Goal: Task Accomplishment & Management: Complete application form

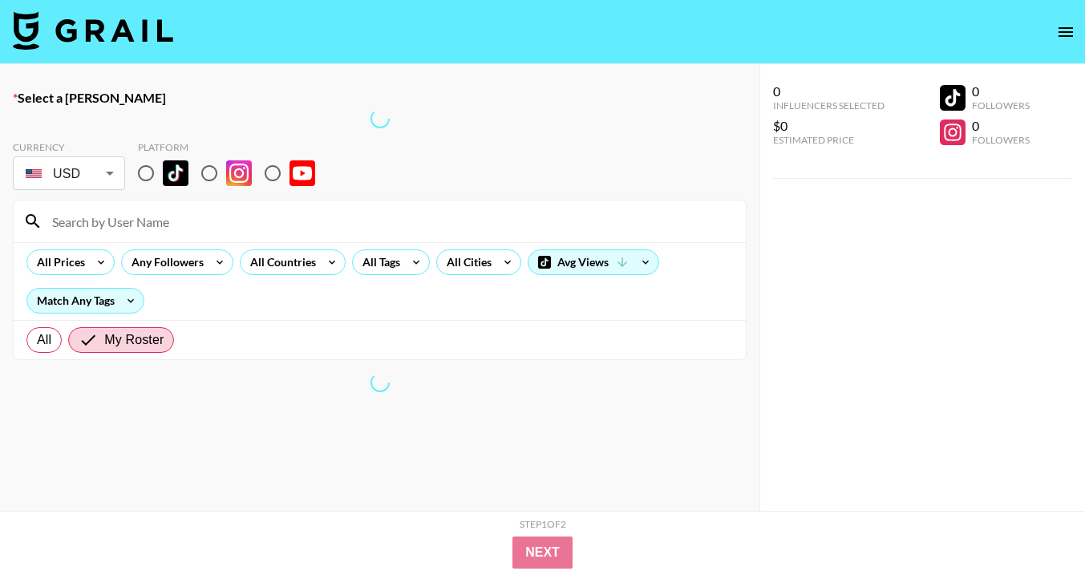
click at [146, 177] on input "radio" at bounding box center [146, 173] width 34 height 34
radio input "true"
click at [146, 177] on input "radio" at bounding box center [146, 173] width 34 height 34
click at [159, 219] on input at bounding box center [390, 222] width 694 height 26
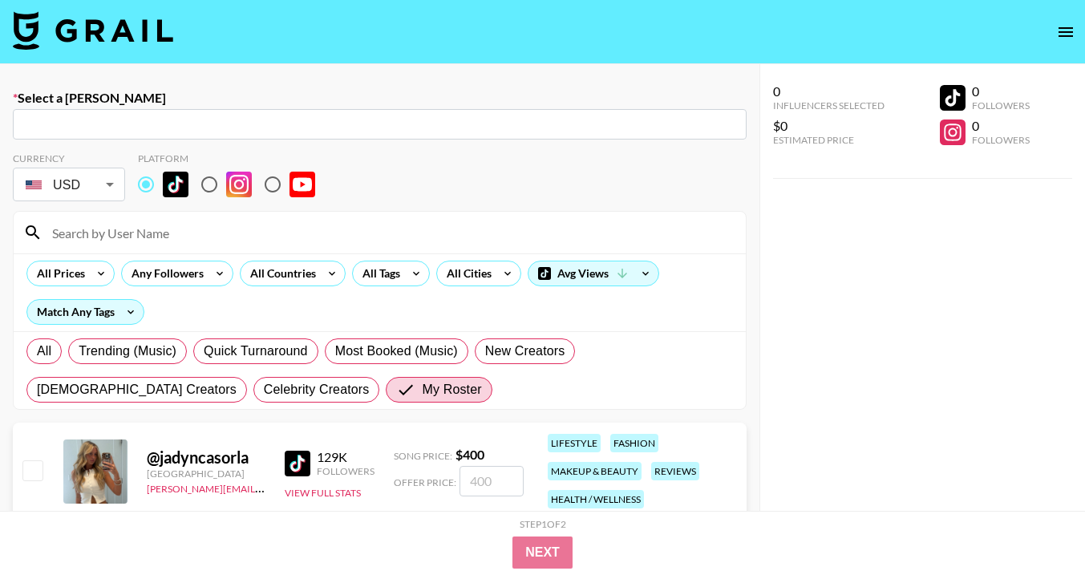
click at [158, 124] on input "text" at bounding box center [379, 124] width 715 height 18
type input "cass"
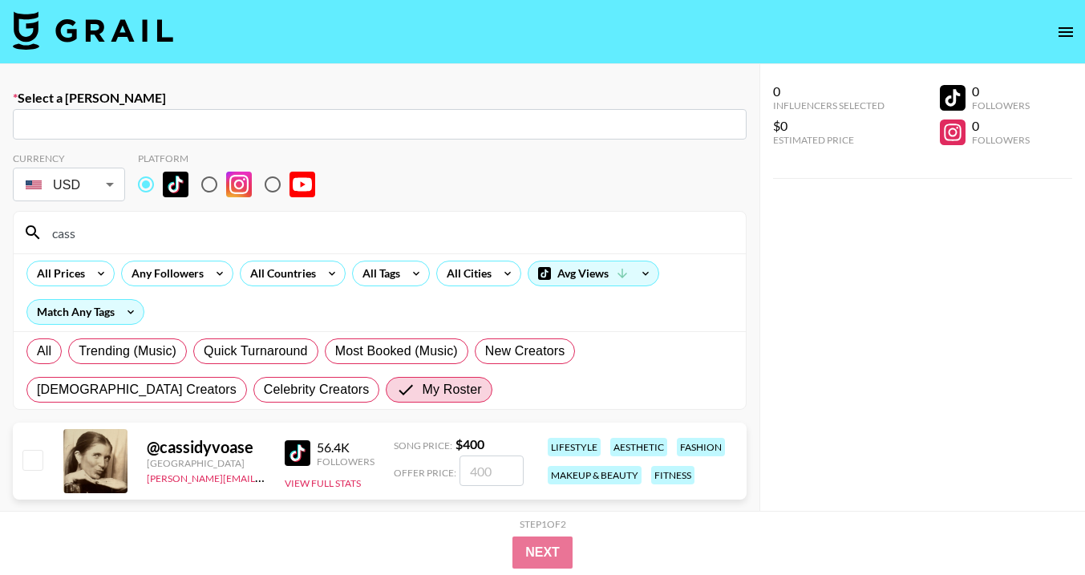
paste input "[PERSON_NAME][EMAIL_ADDRESS][DOMAIN_NAME]"
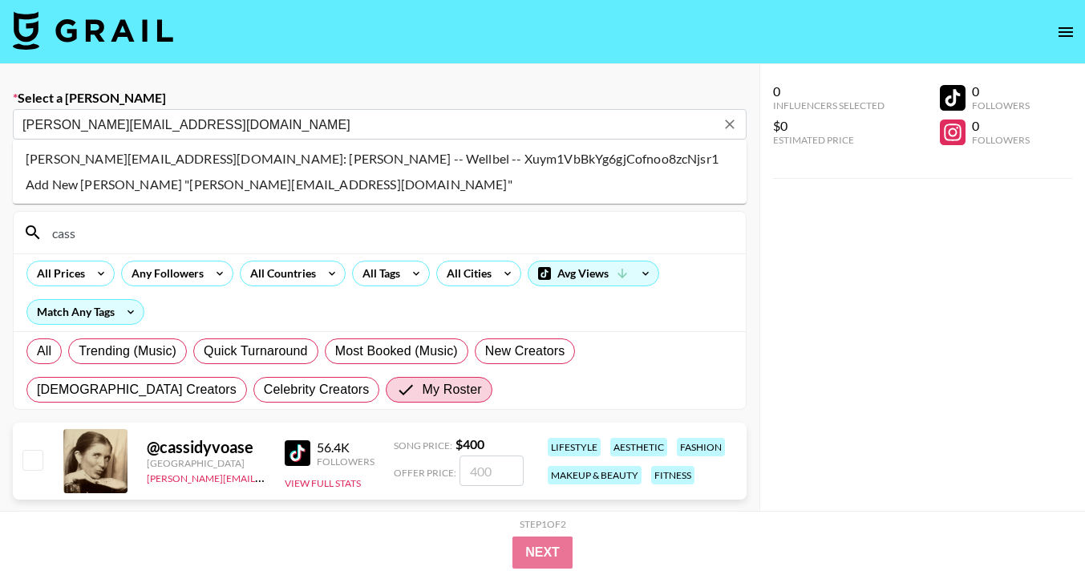
click at [234, 160] on li "[PERSON_NAME][EMAIL_ADDRESS][DOMAIN_NAME]: [PERSON_NAME] -- Wellbel -- Xuym1VbB…" at bounding box center [380, 159] width 734 height 26
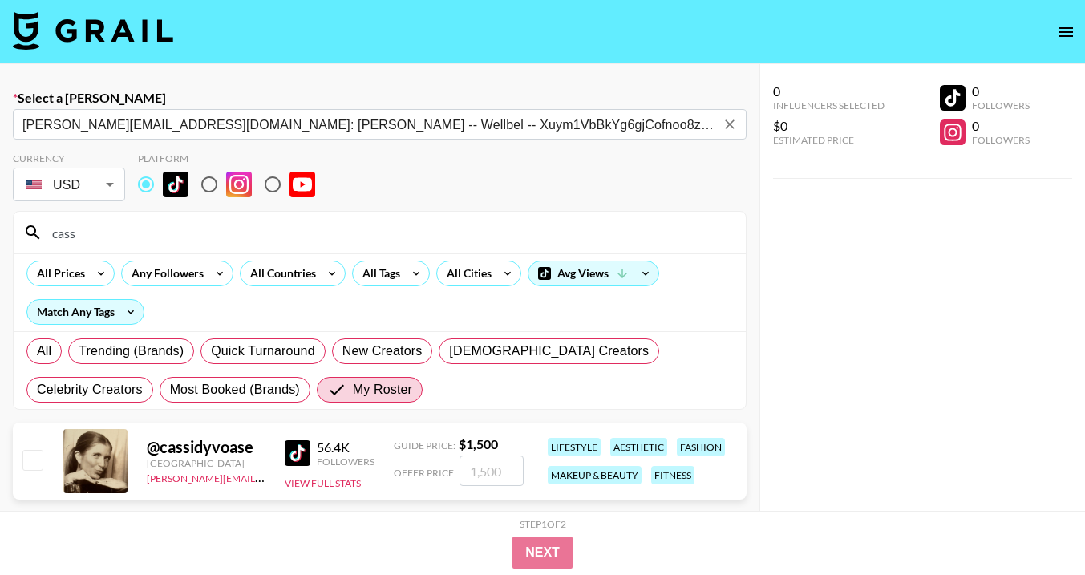
type input "[PERSON_NAME][EMAIL_ADDRESS][DOMAIN_NAME]: [PERSON_NAME] -- Wellbel -- Xuym1VbB…"
click at [34, 463] on input "checkbox" at bounding box center [31, 459] width 19 height 19
checkbox input "true"
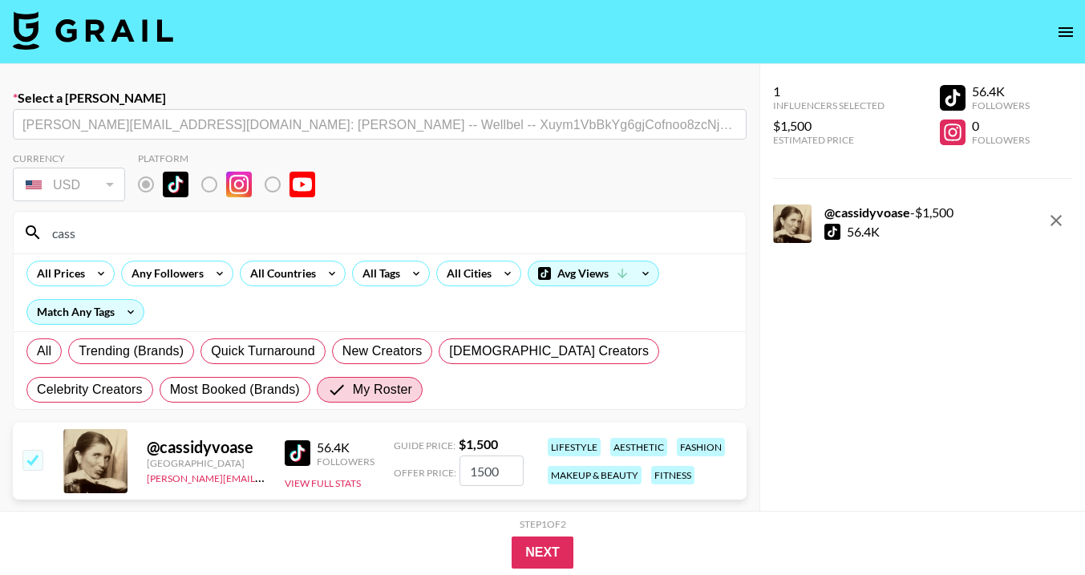
drag, startPoint x: 504, startPoint y: 471, endPoint x: 429, endPoint y: 471, distance: 75.4
click at [429, 471] on div "Offer Price: 1500" at bounding box center [459, 471] width 130 height 30
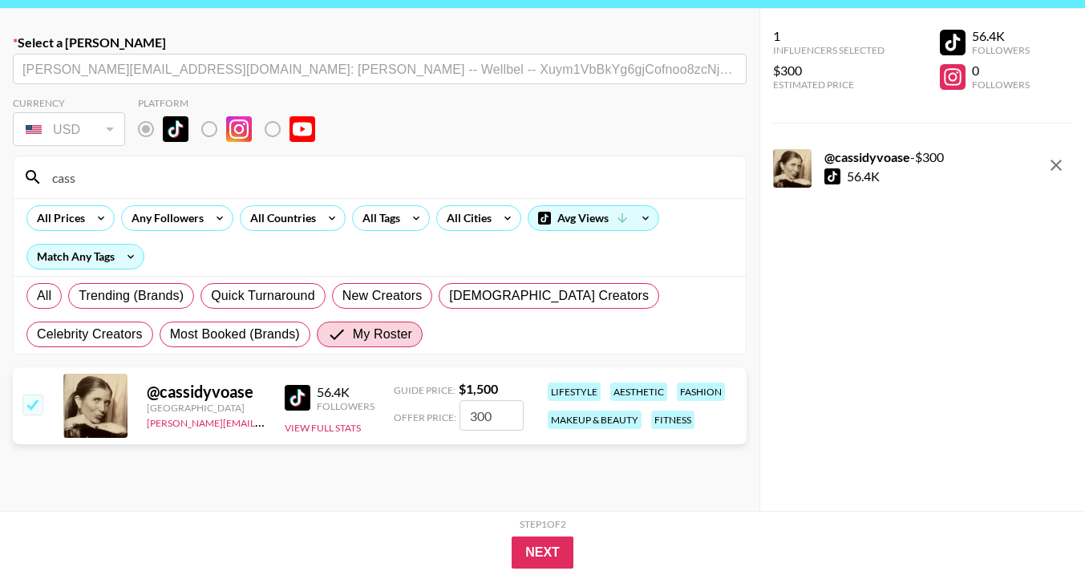
scroll to position [59, 0]
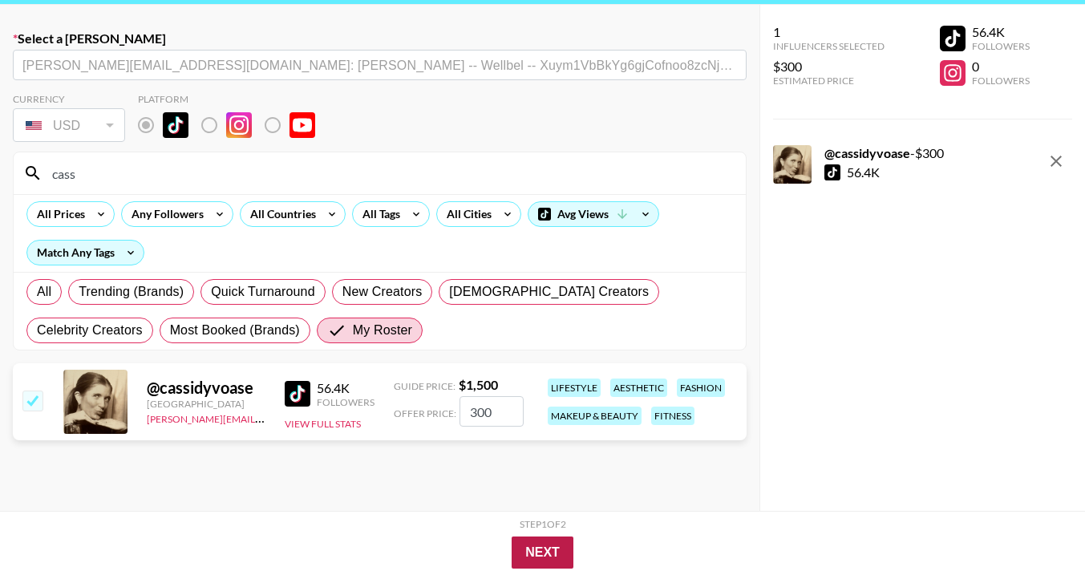
type input "300"
click at [534, 547] on button "Next" at bounding box center [543, 553] width 62 height 32
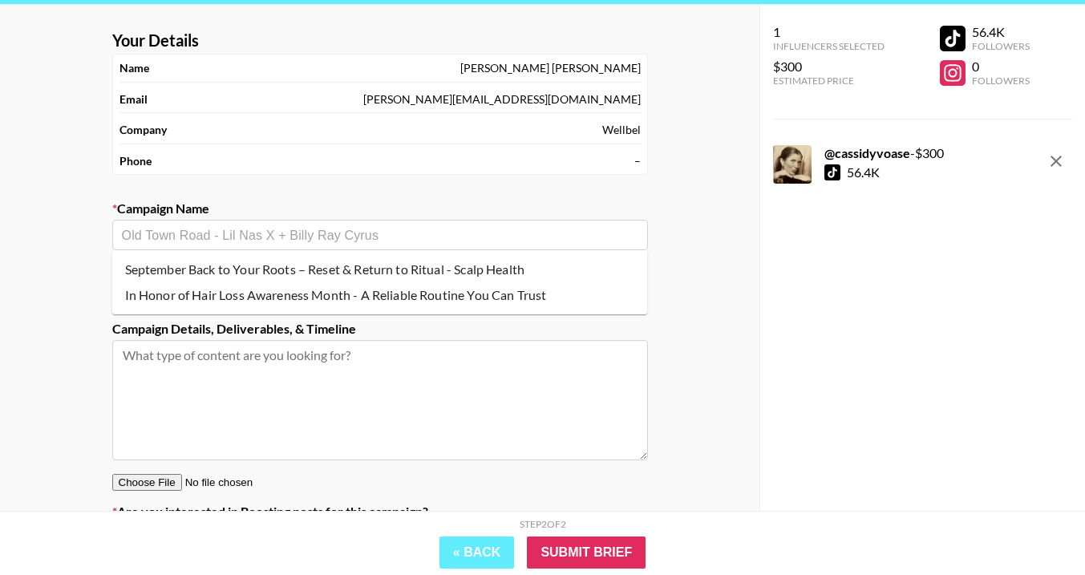
click at [393, 233] on input "text" at bounding box center [380, 235] width 516 height 18
click at [356, 273] on li "September Back to Your Roots – Reset & Return to Ritual - Scalp Health" at bounding box center [380, 270] width 536 height 26
type input "September Back to Your Roots – Reset & Return to Ritual - Scalp Health"
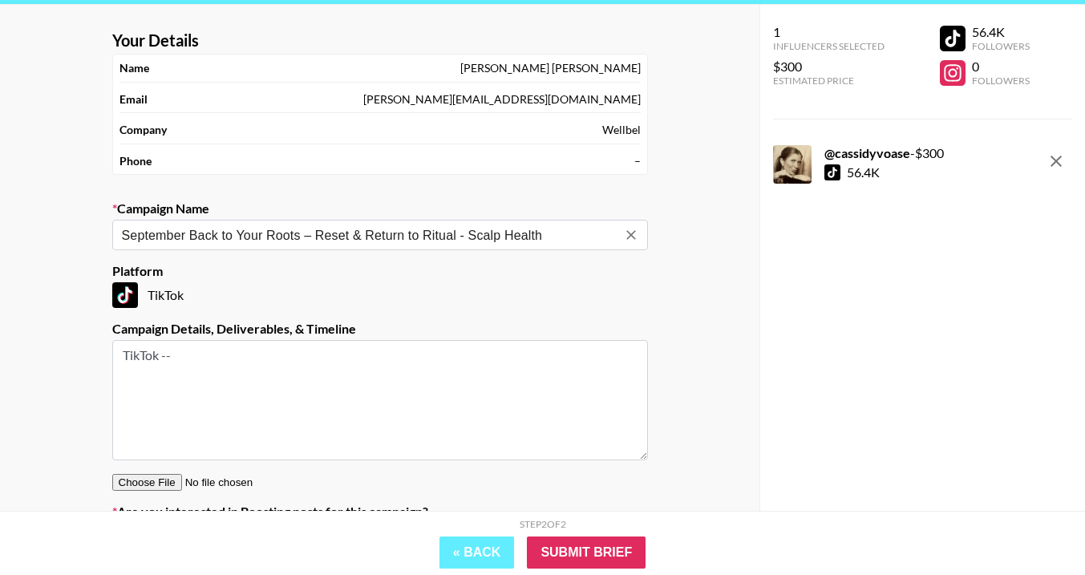
scroll to position [152, 0]
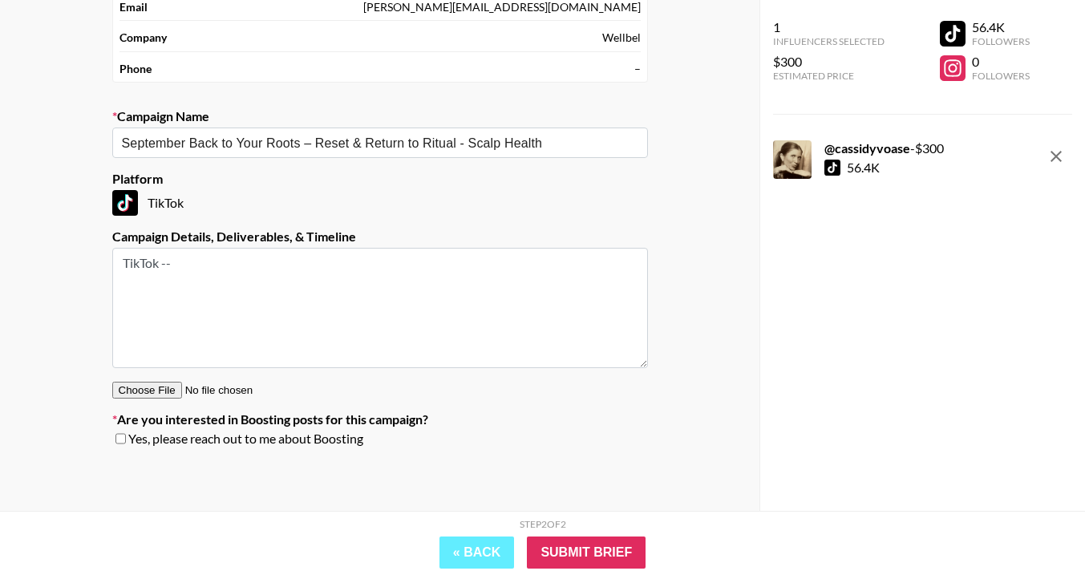
click at [191, 269] on textarea "TikTok --" at bounding box center [380, 308] width 536 height 120
type textarea "TikTok -- Integrated"
click at [121, 437] on input "checkbox" at bounding box center [120, 438] width 10 height 11
checkbox input "true"
click at [620, 556] on input "Submit Brief" at bounding box center [586, 553] width 119 height 32
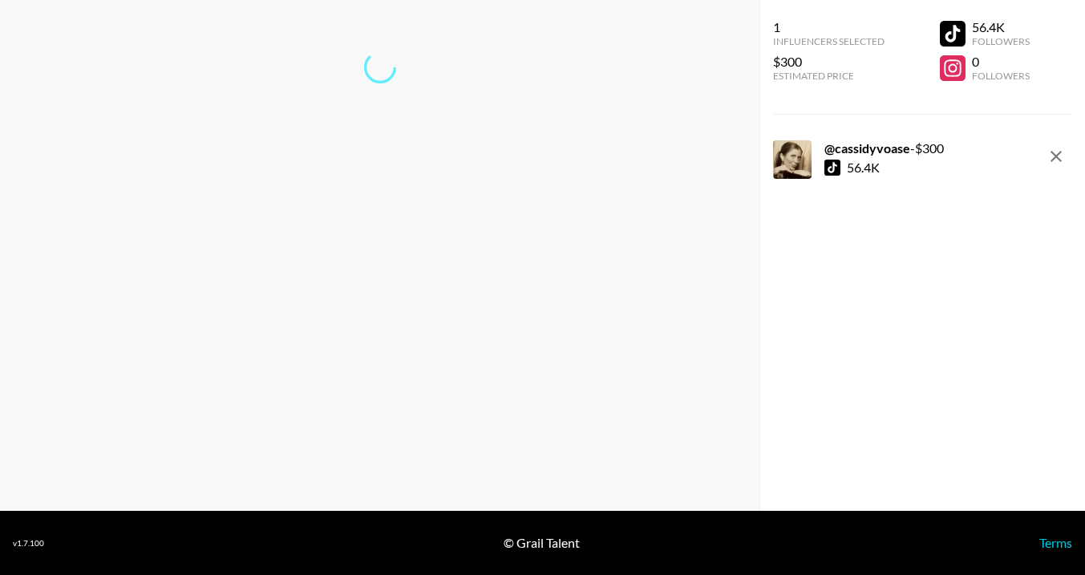
scroll to position [64, 0]
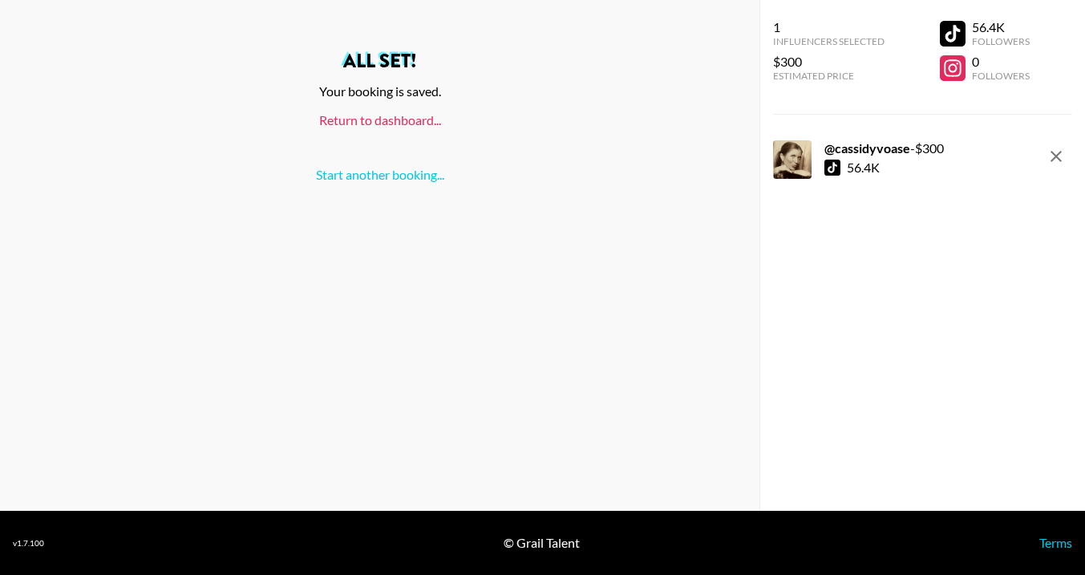
click at [390, 119] on link "Return to dashboard..." at bounding box center [380, 119] width 122 height 15
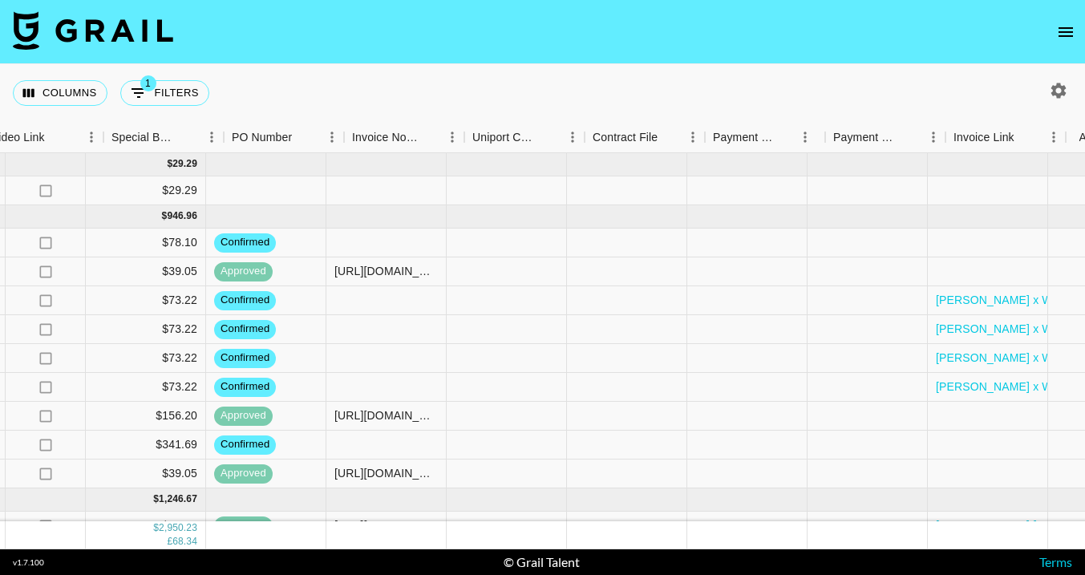
scroll to position [0, 1578]
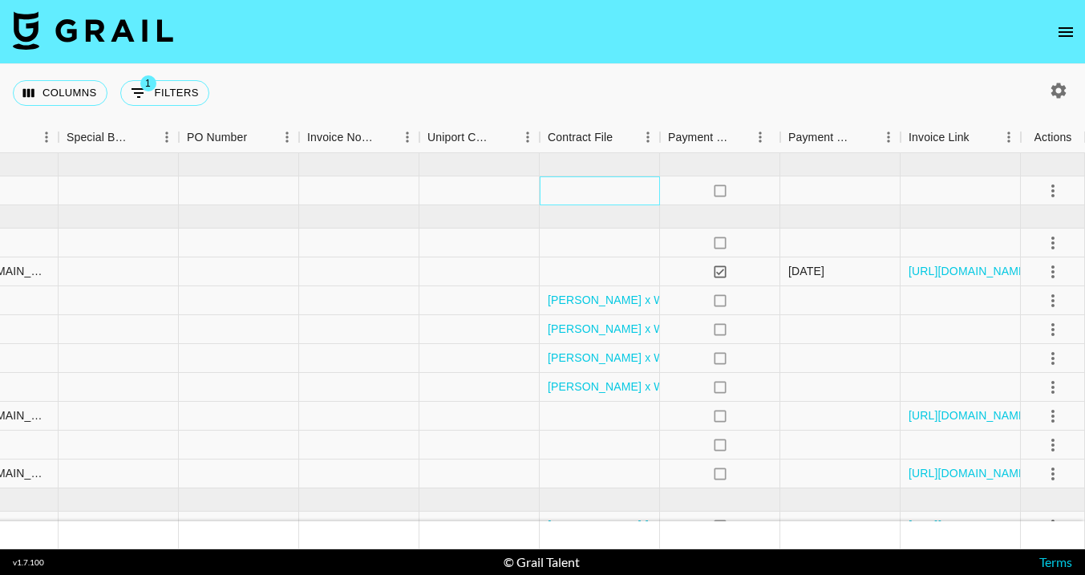
click at [592, 197] on div at bounding box center [600, 190] width 120 height 29
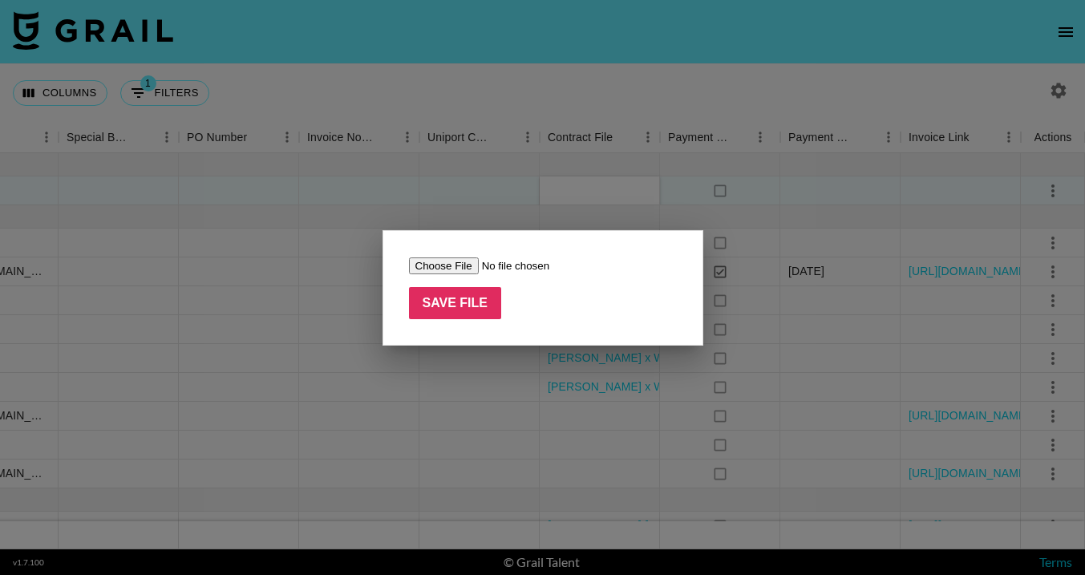
click at [455, 265] on input "file" at bounding box center [510, 265] width 203 height 17
type input "C:\fakepath\Cassidy x Wellbel SEP.pdf"
click at [437, 309] on input "Save File" at bounding box center [455, 303] width 93 height 32
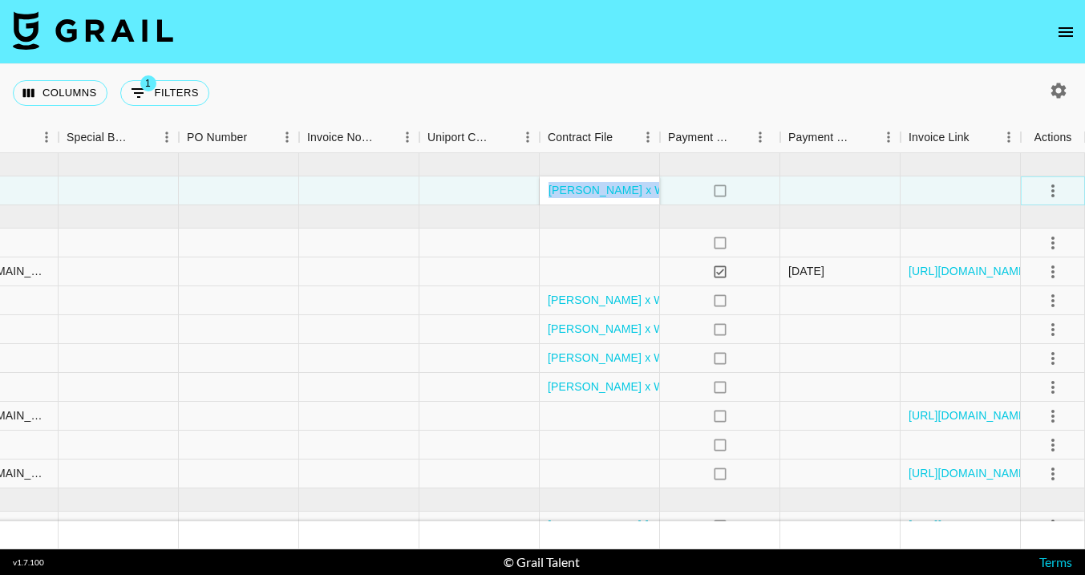
click at [1058, 192] on icon "select merge strategy" at bounding box center [1052, 190] width 19 height 19
click at [1017, 225] on li "Confirm" at bounding box center [1033, 225] width 104 height 29
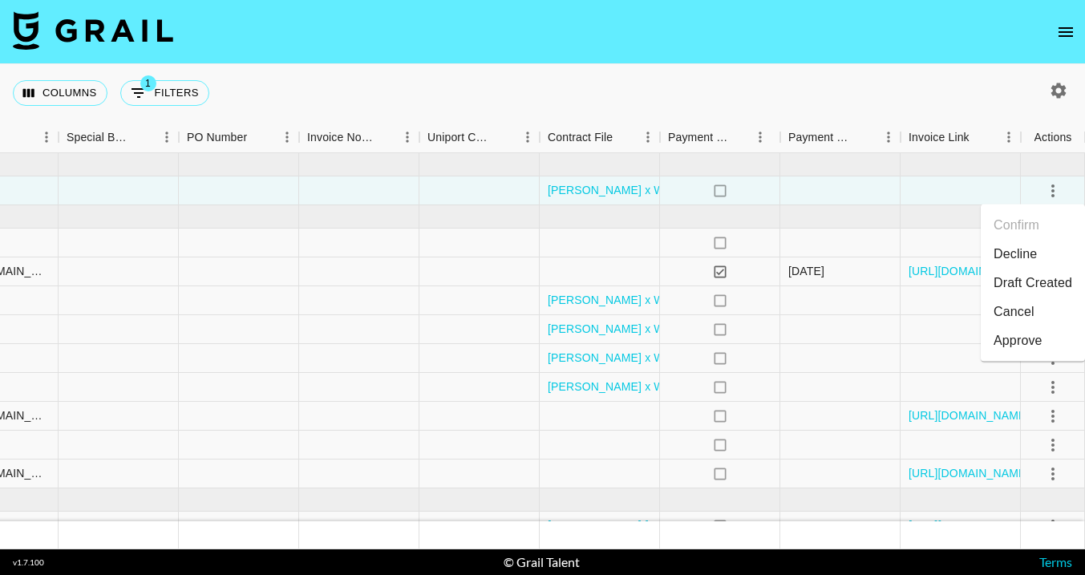
click at [912, 87] on div "Columns 1 Filters + Booking" at bounding box center [542, 93] width 1085 height 58
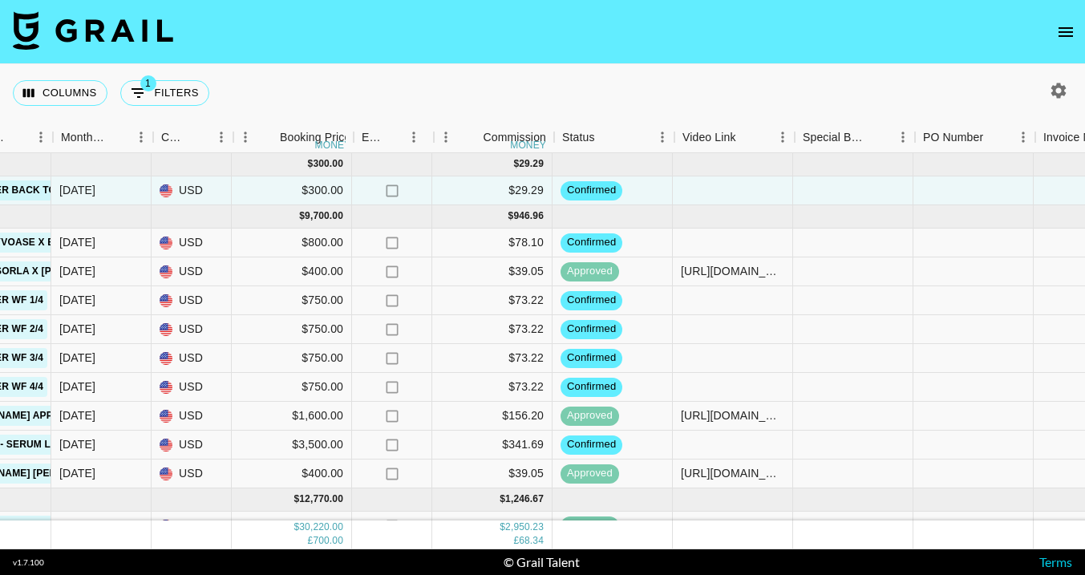
scroll to position [0, 846]
